Goal: Task Accomplishment & Management: Manage account settings

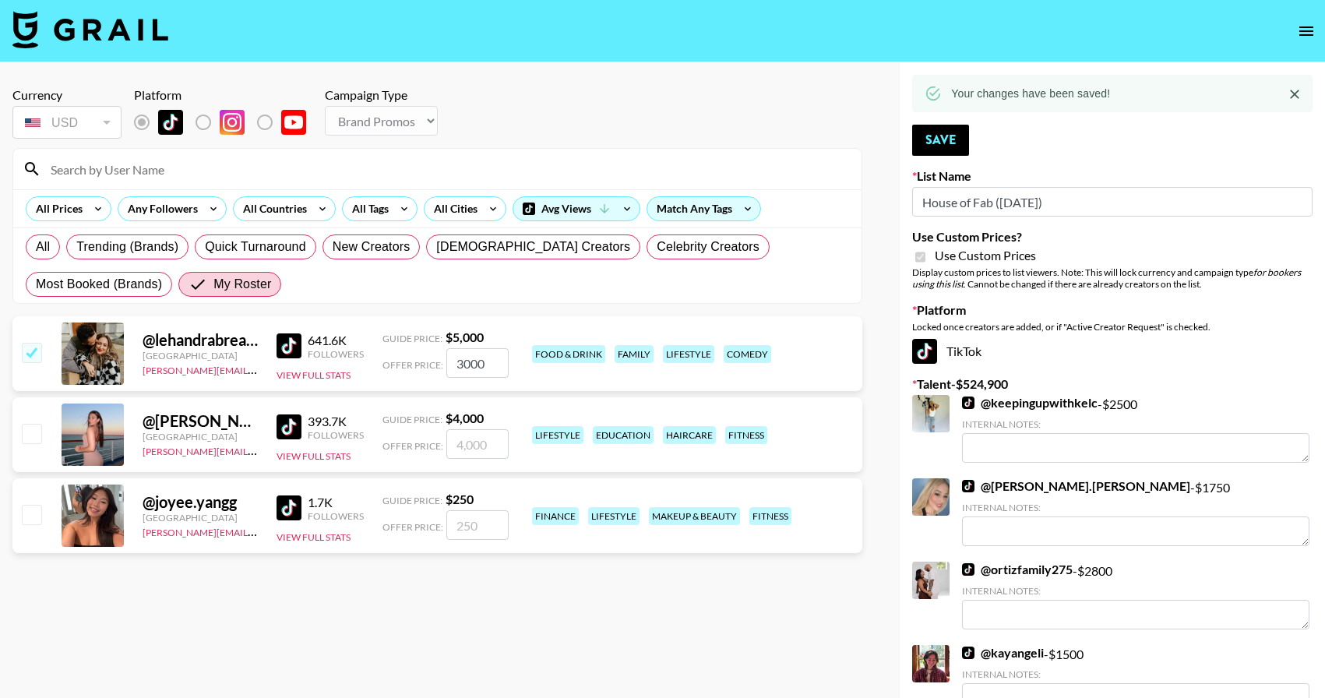
select select "Brand"
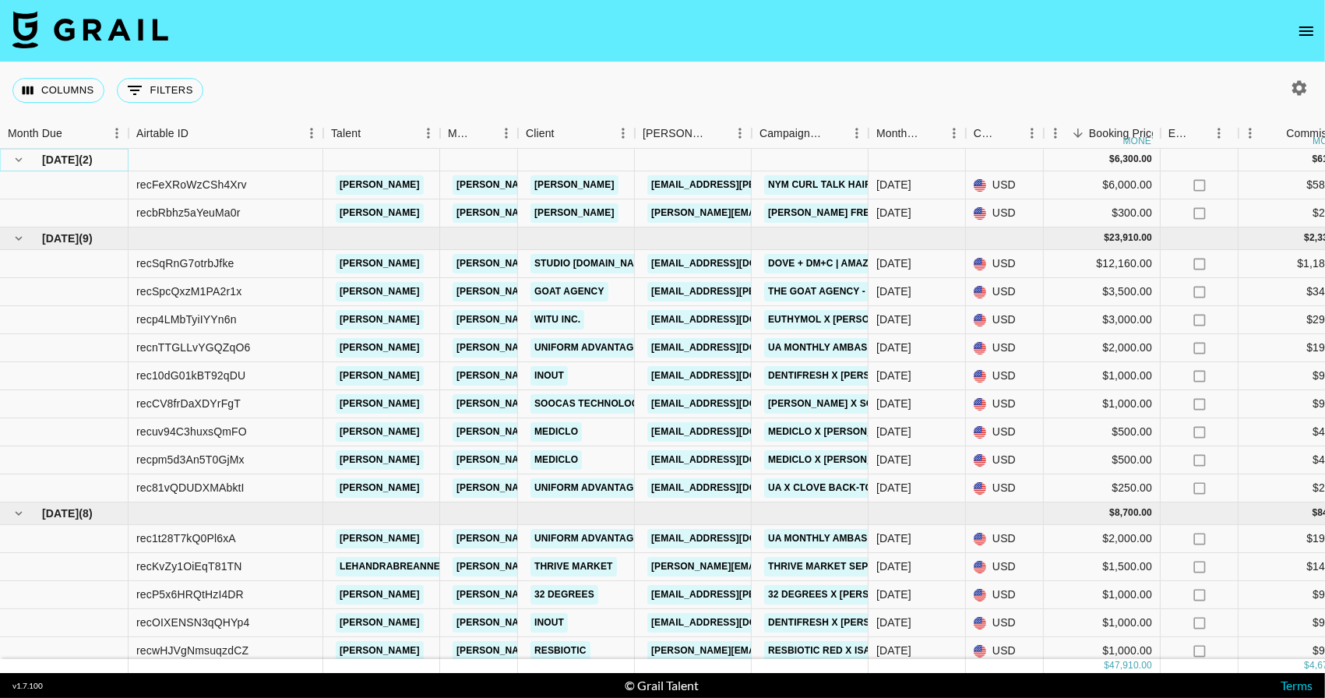
click at [17, 165] on icon "hide children" at bounding box center [19, 160] width 14 height 14
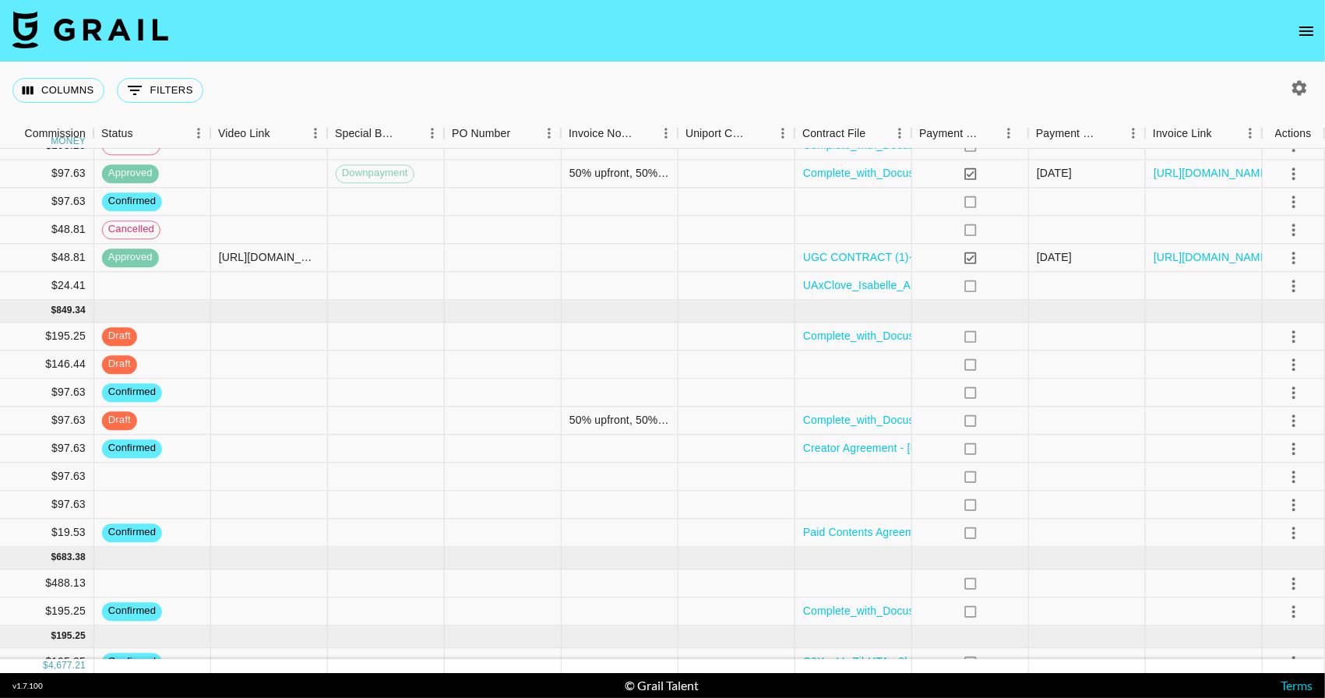
scroll to position [182, 1261]
click at [1289, 512] on icon "select merge strategy" at bounding box center [1295, 505] width 19 height 19
click at [1275, 539] on li "Confirm" at bounding box center [1274, 542] width 101 height 28
click at [1297, 478] on icon "select merge strategy" at bounding box center [1295, 476] width 19 height 19
click at [1272, 512] on li "Confirm" at bounding box center [1274, 514] width 101 height 28
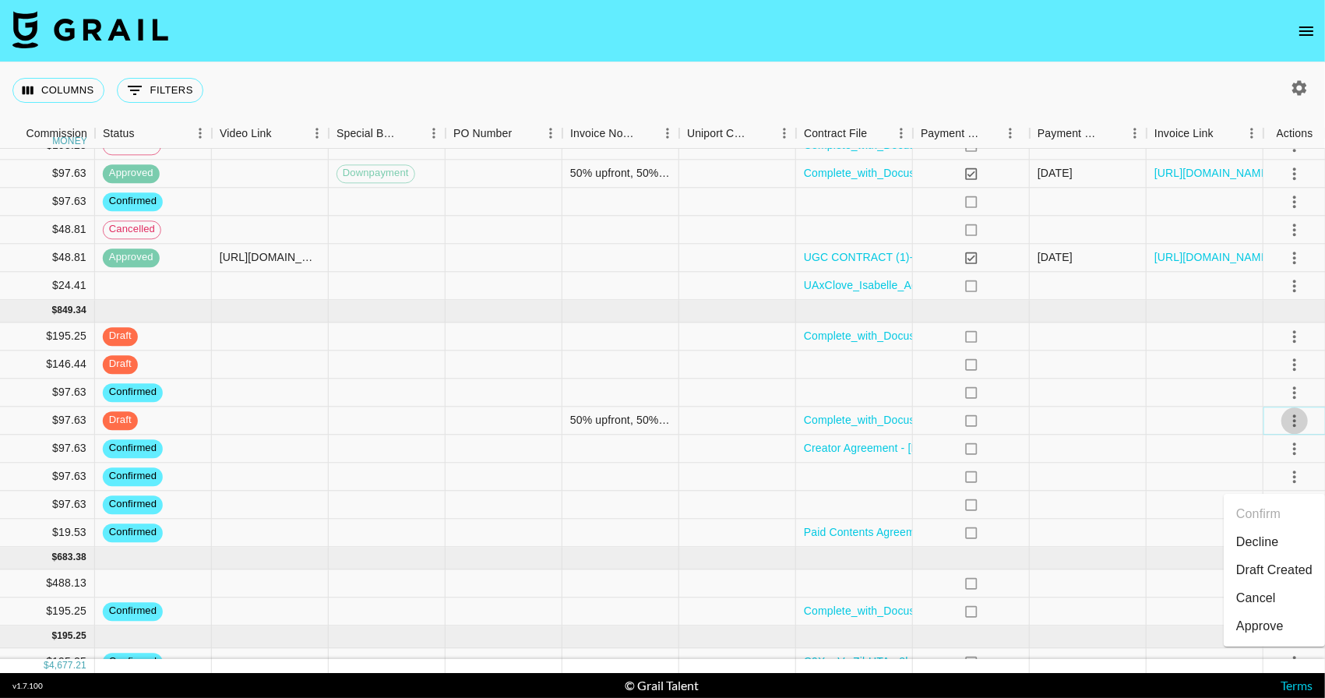
click at [1295, 425] on icon "select merge strategy" at bounding box center [1295, 420] width 19 height 19
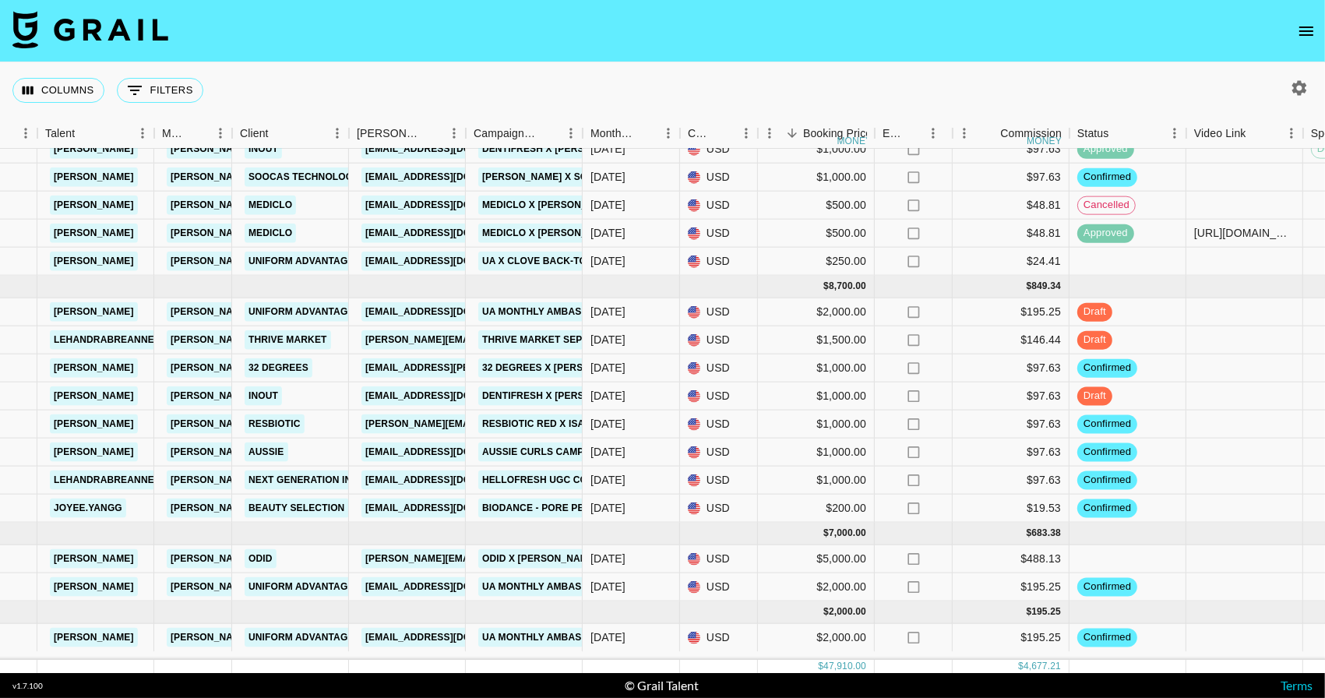
scroll to position [231, 286]
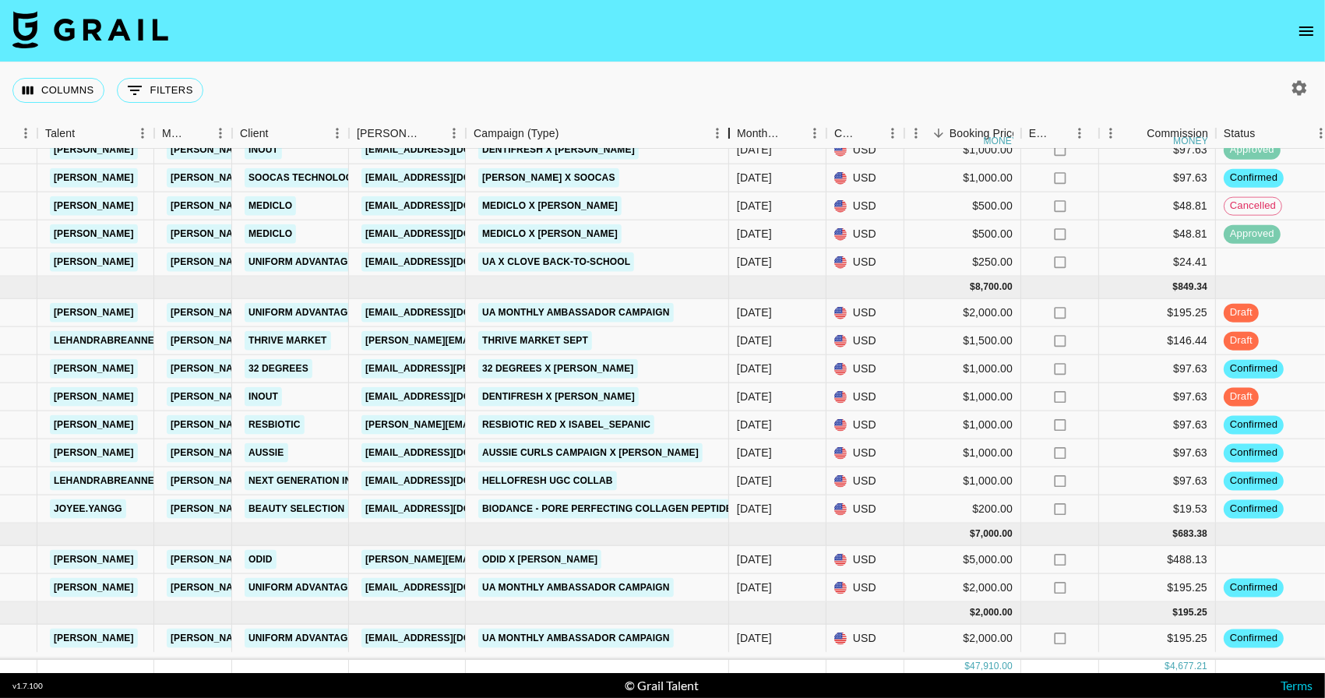
drag, startPoint x: 584, startPoint y: 126, endPoint x: 730, endPoint y: 129, distance: 146.5
click at [730, 129] on div "Campaign (Type)" at bounding box center [729, 133] width 19 height 30
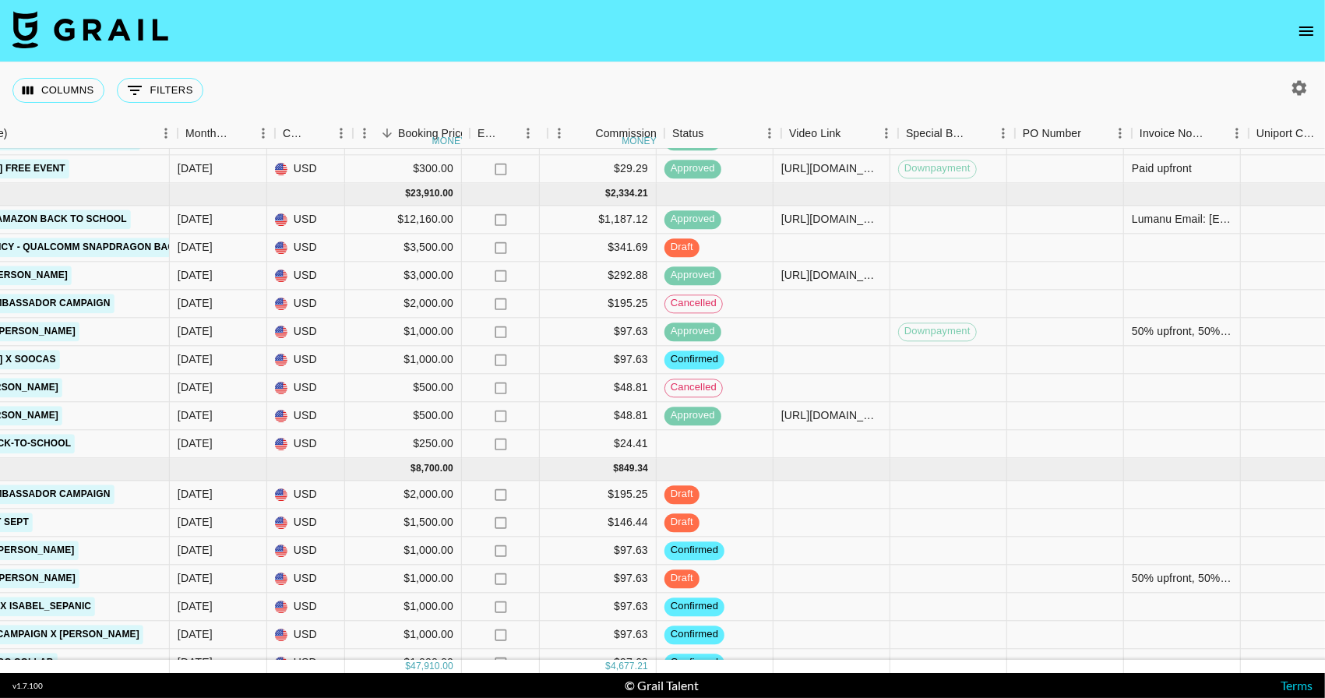
scroll to position [47, 838]
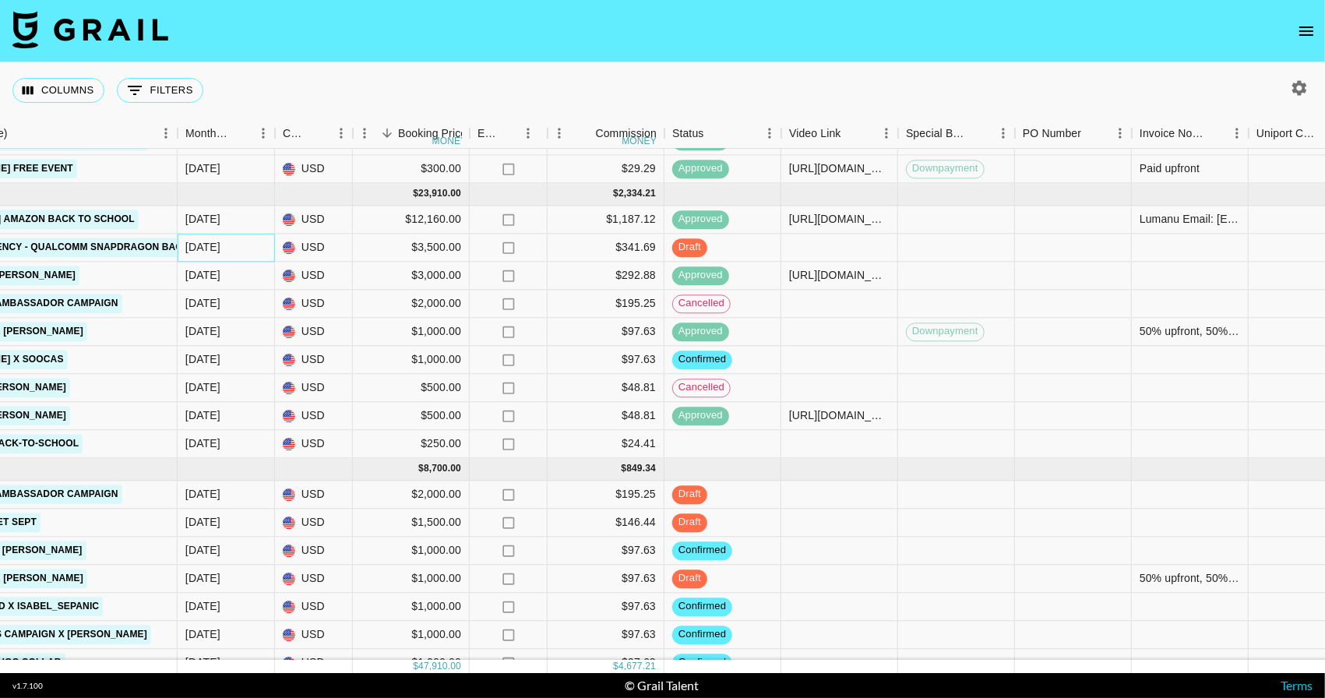
click at [205, 260] on div "Aug '25" at bounding box center [226, 248] width 97 height 28
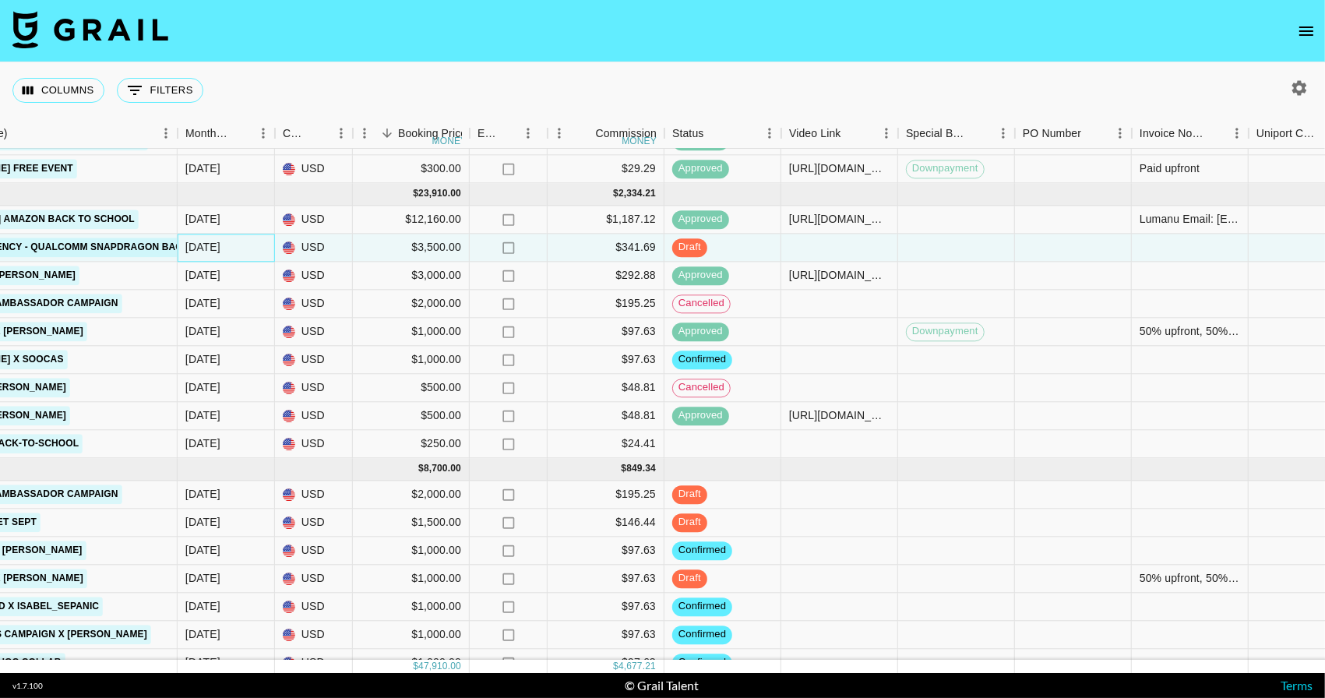
click at [204, 251] on div "Aug '25" at bounding box center [202, 248] width 35 height 16
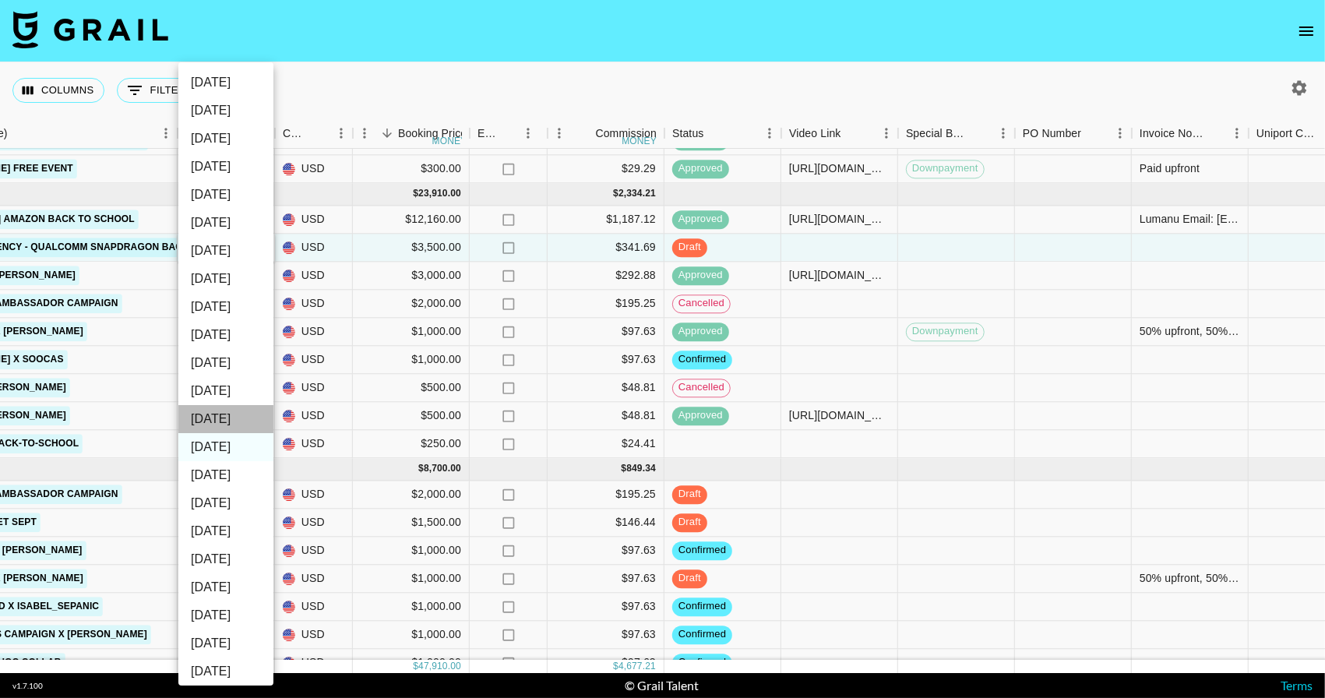
click at [238, 412] on li "Sep '25" at bounding box center [225, 419] width 95 height 28
type input "Sep '25"
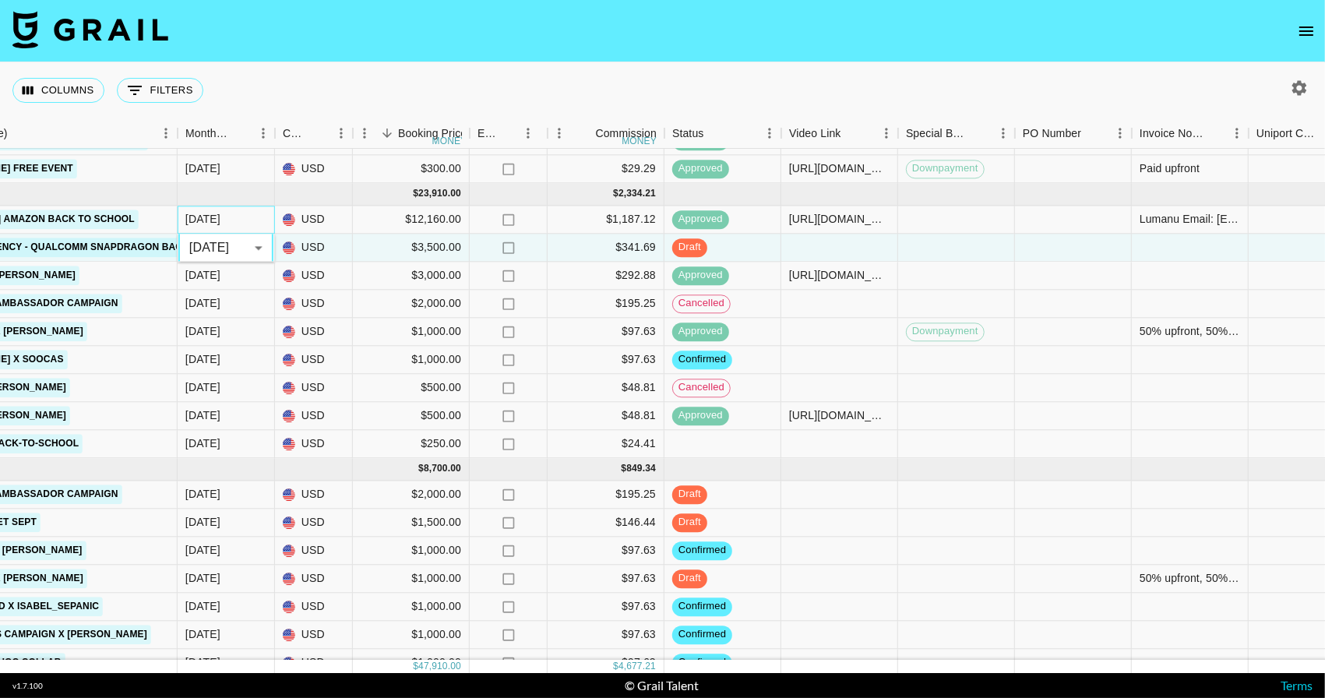
click at [242, 225] on div "Aug '25" at bounding box center [226, 220] width 97 height 28
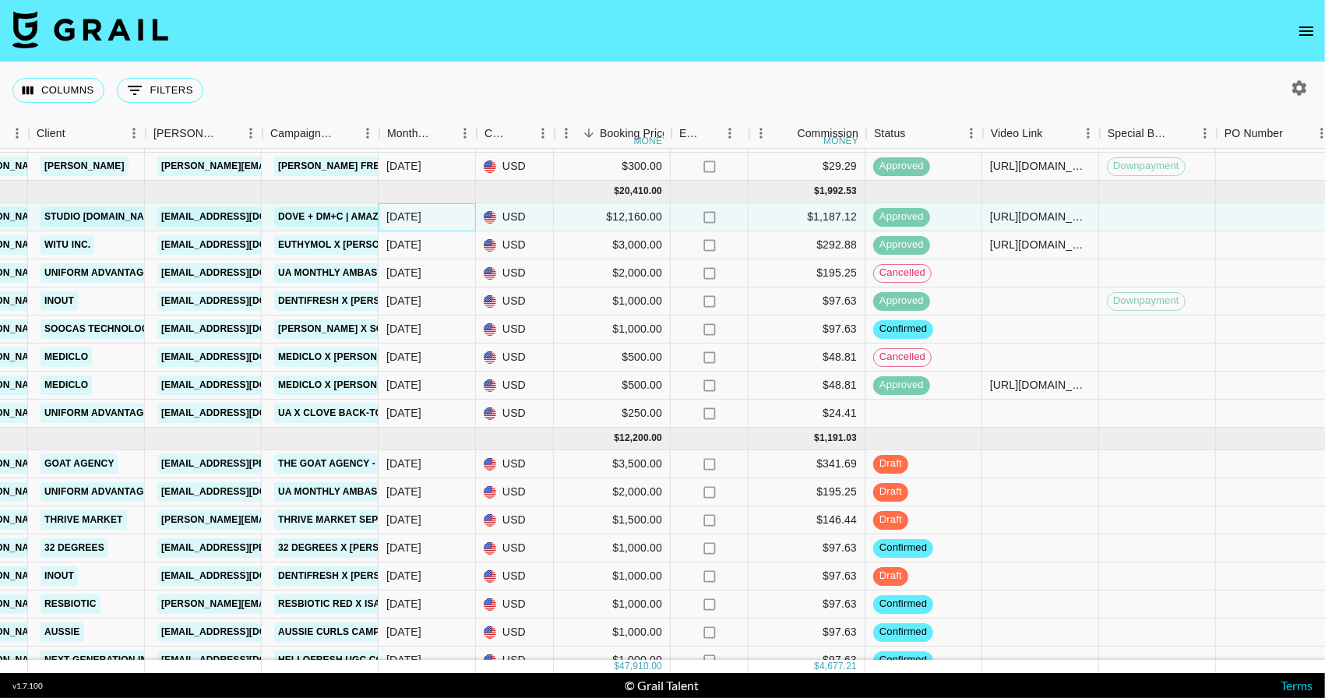
scroll to position [47, 486]
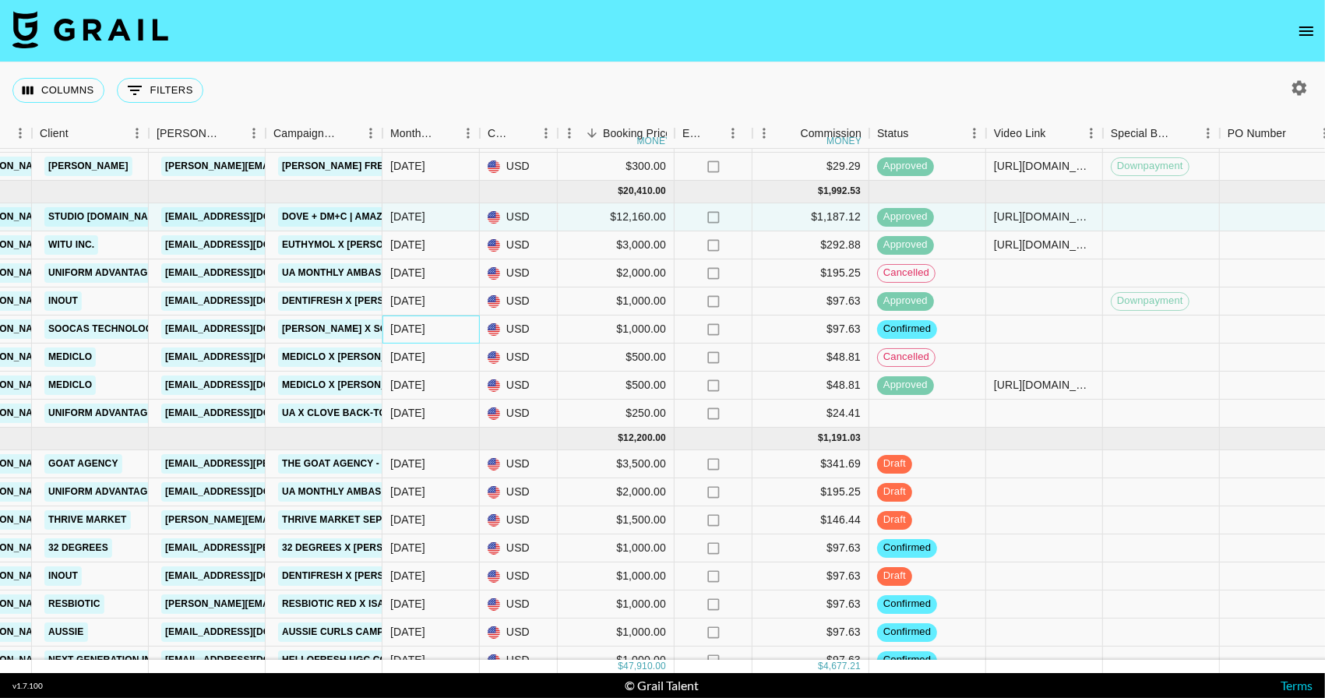
click at [418, 331] on div "Aug '25" at bounding box center [407, 329] width 35 height 16
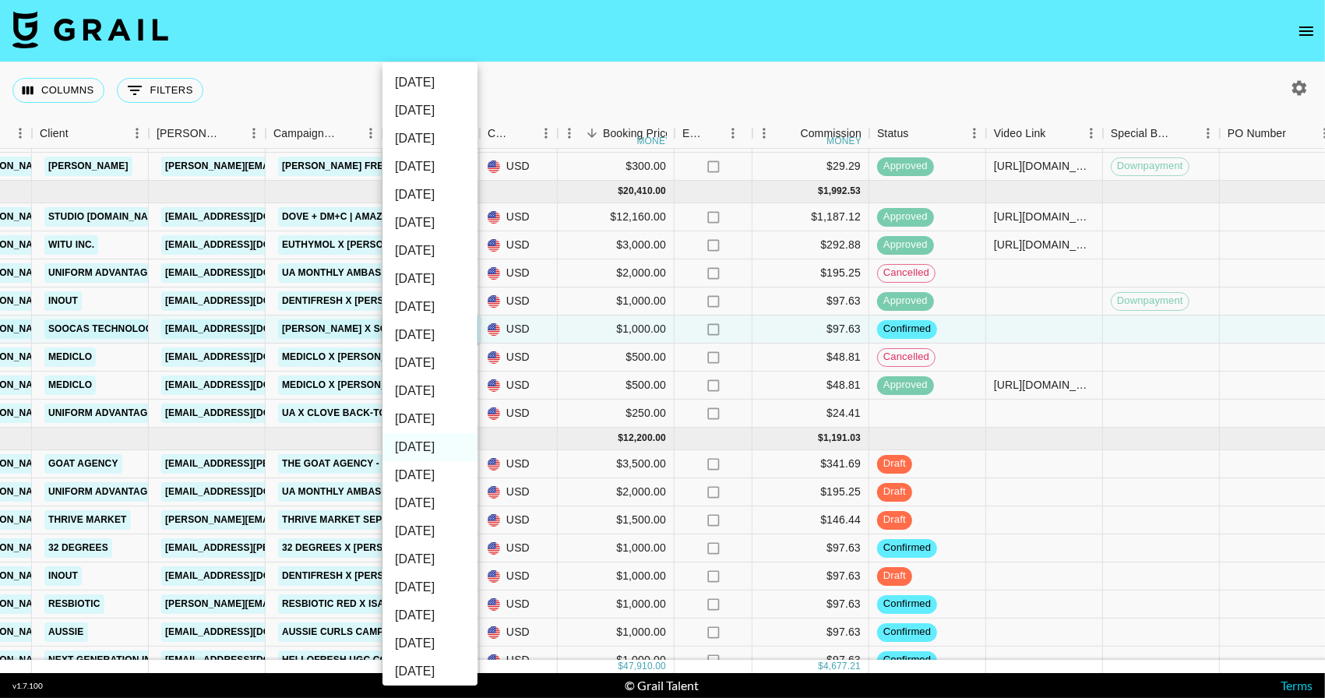
click at [443, 420] on li "Sep '25" at bounding box center [430, 419] width 95 height 28
type input "Sep '25"
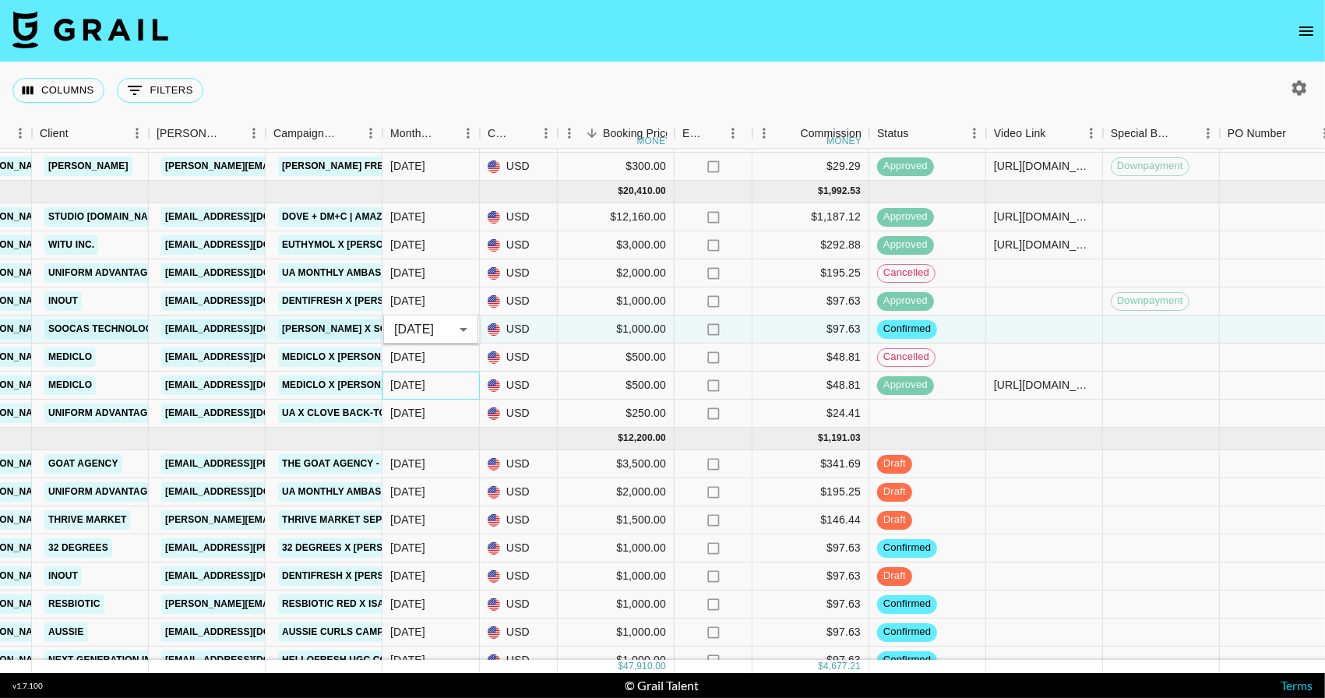
click at [425, 393] on div "Aug '25" at bounding box center [407, 385] width 35 height 16
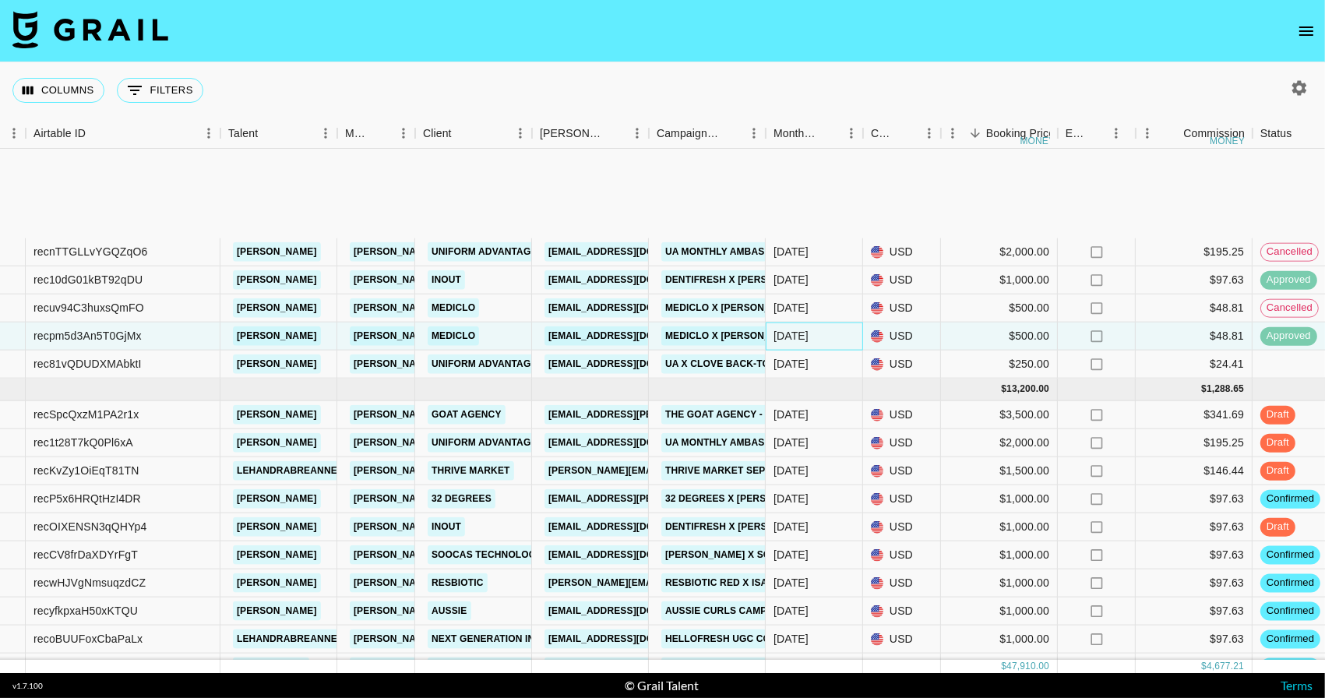
scroll to position [58, 103]
